Goal: Task Accomplishment & Management: Manage account settings

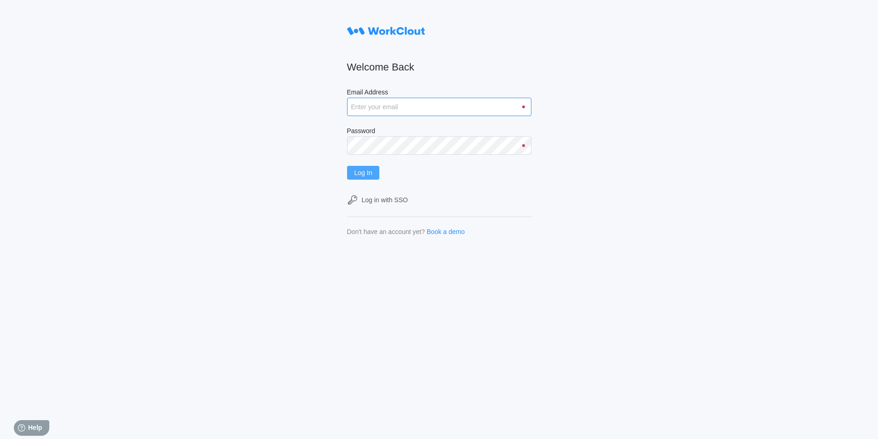
type input "[EMAIL_ADDRESS][DOMAIN_NAME]"
click at [374, 177] on button "Log In" at bounding box center [363, 173] width 33 height 14
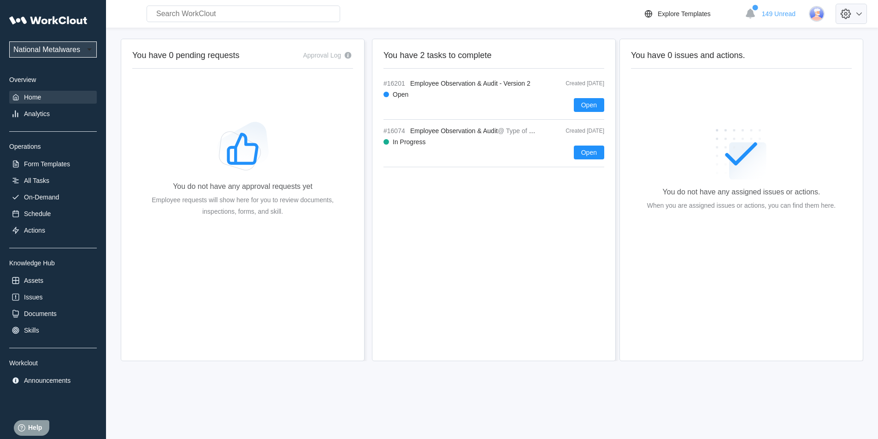
click at [851, 18] on icon at bounding box center [846, 14] width 11 height 11
click at [769, 43] on div "Employee Directory" at bounding box center [785, 42] width 56 height 7
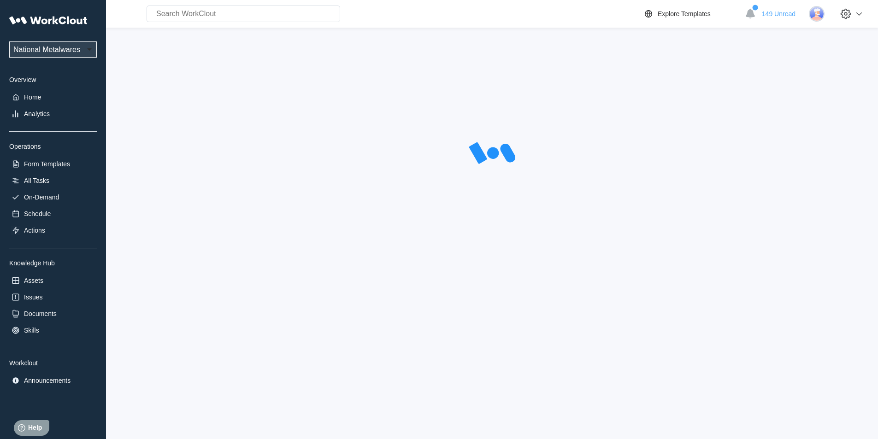
select select "20"
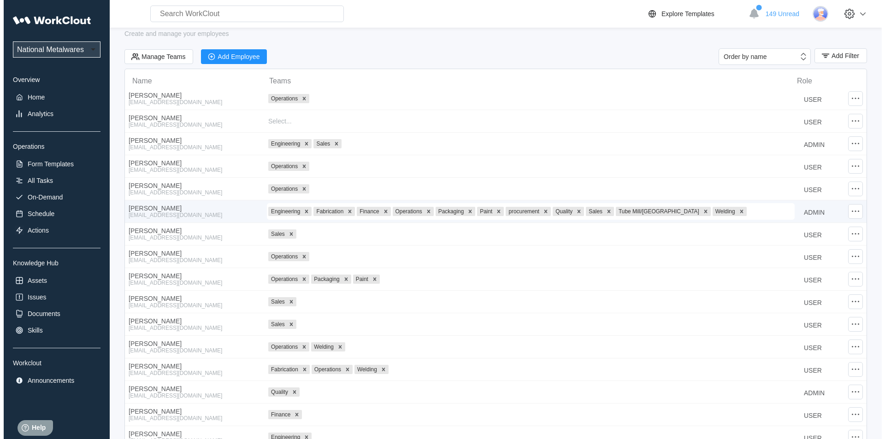
scroll to position [46, 0]
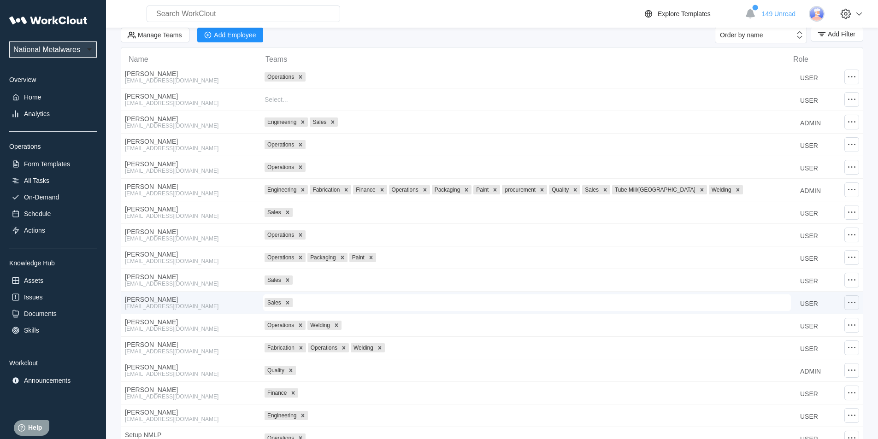
click at [850, 307] on icon at bounding box center [851, 302] width 11 height 11
click at [796, 278] on div "Edit Employee" at bounding box center [777, 276] width 41 height 7
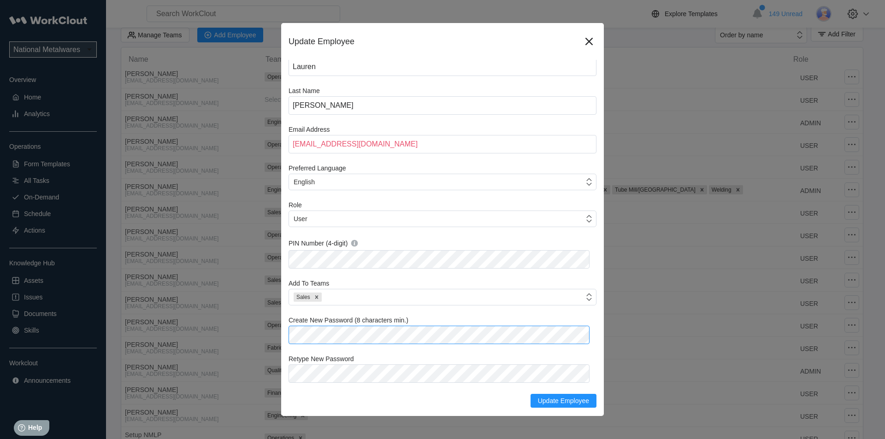
scroll to position [0, 0]
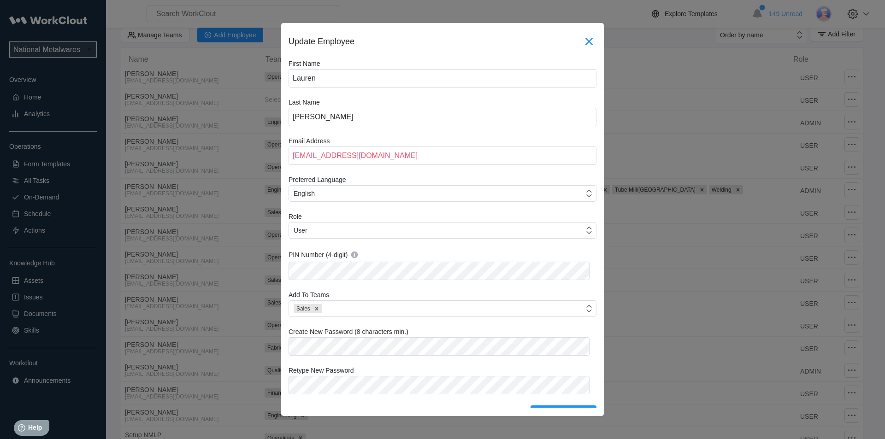
click at [586, 42] on icon at bounding box center [589, 41] width 7 height 7
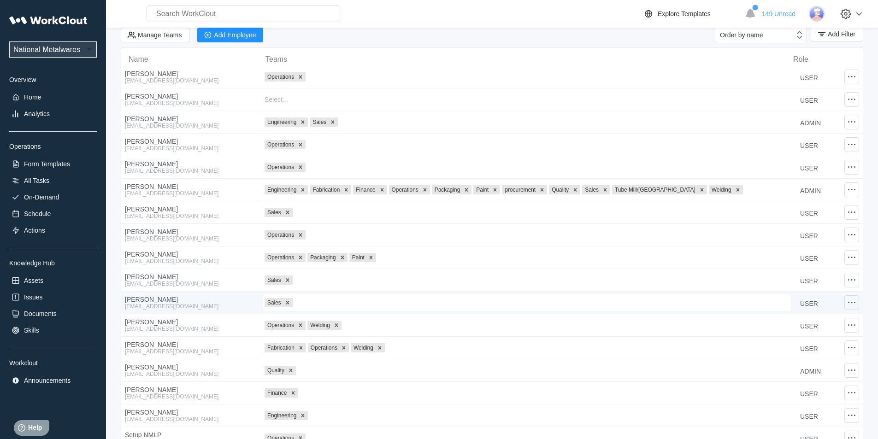
click at [856, 305] on icon at bounding box center [851, 302] width 11 height 11
click at [777, 277] on div "Edit Employee" at bounding box center [777, 276] width 41 height 7
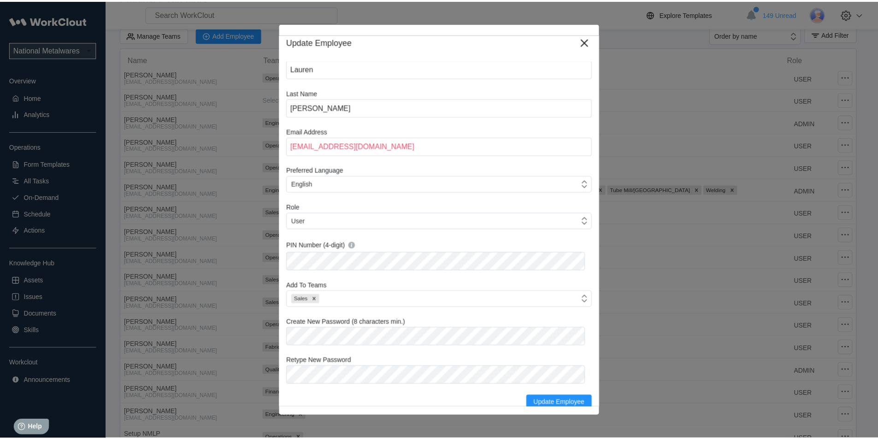
scroll to position [12, 0]
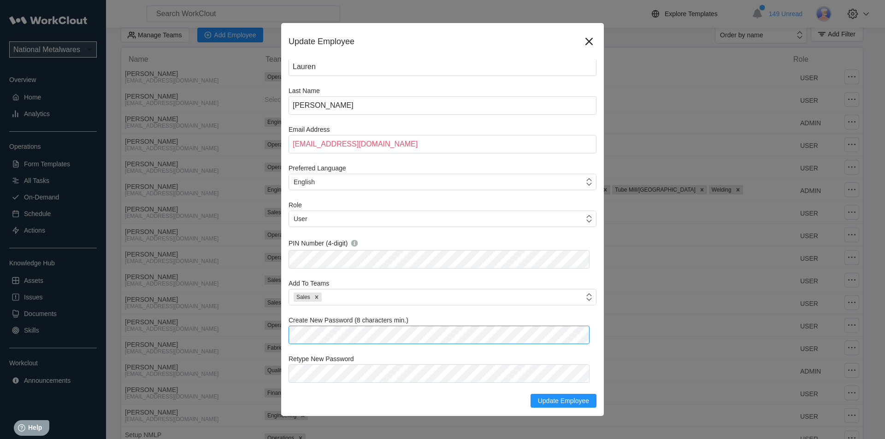
click at [272, 335] on div "Update Employee First Name Lauren Last Name Carter Email Address lcarter@nation…" at bounding box center [442, 219] width 885 height 439
click at [582, 36] on icon at bounding box center [589, 41] width 15 height 15
